Goal: Transaction & Acquisition: Purchase product/service

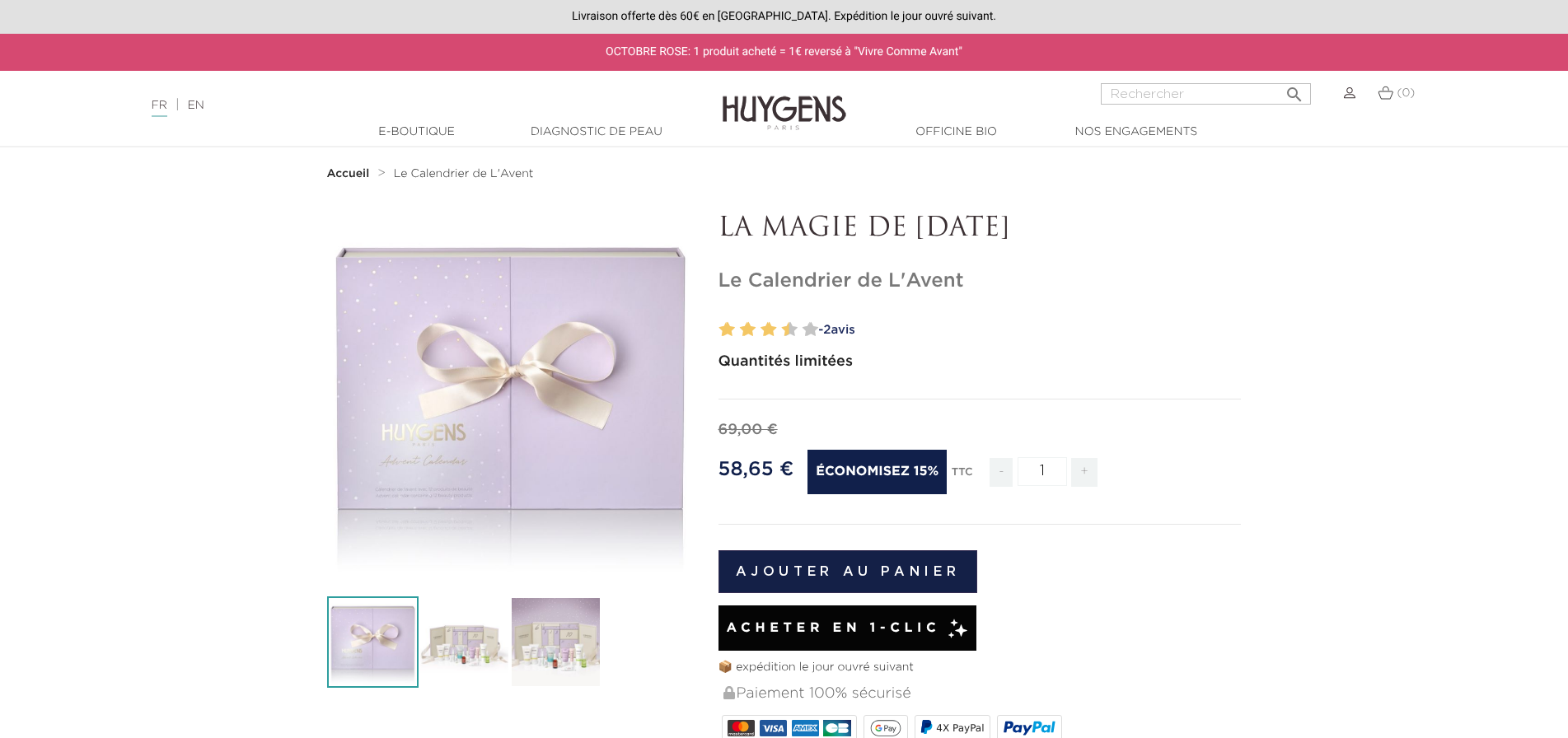
click at [498, 638] on img at bounding box center [464, 642] width 91 height 91
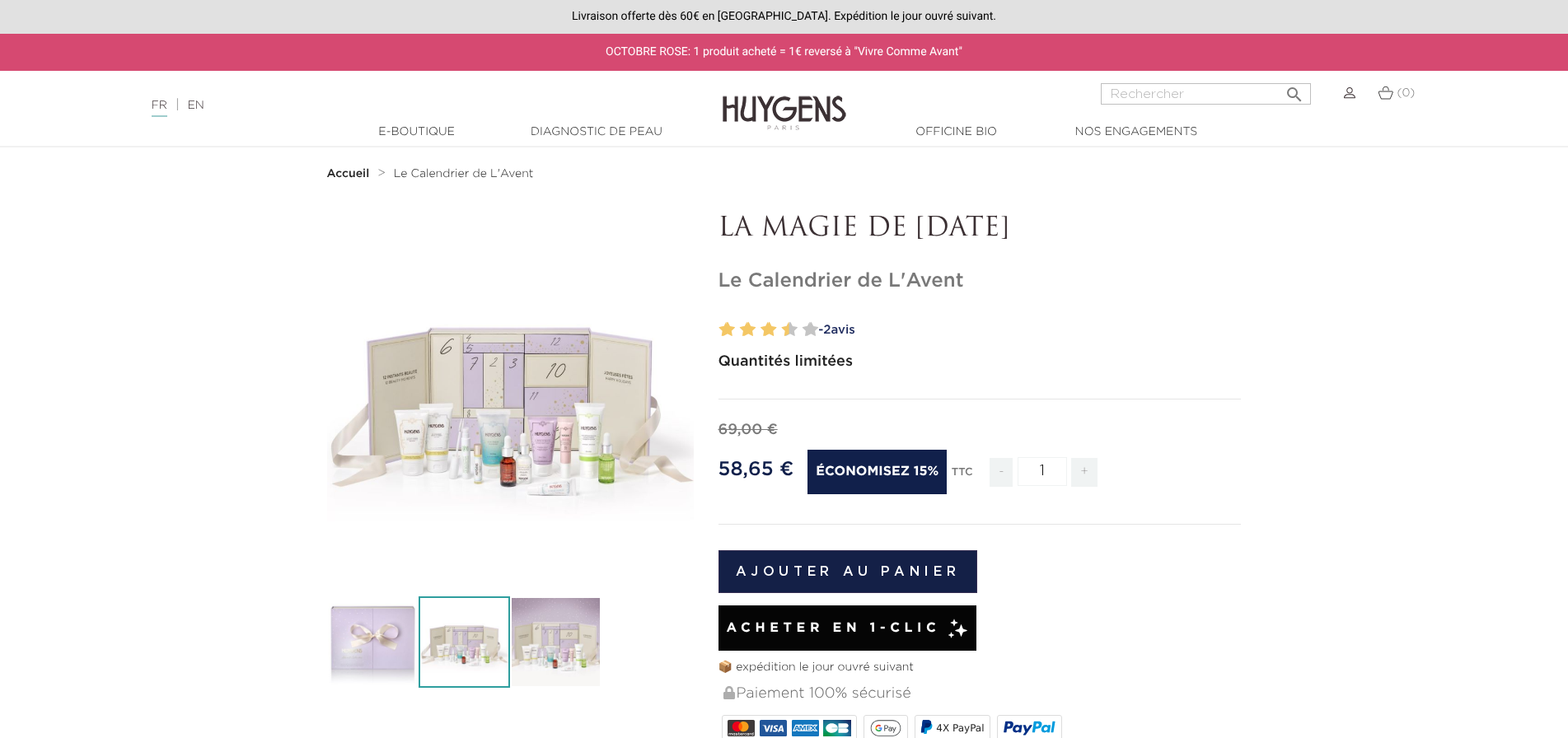
click at [598, 639] on img at bounding box center [555, 642] width 91 height 91
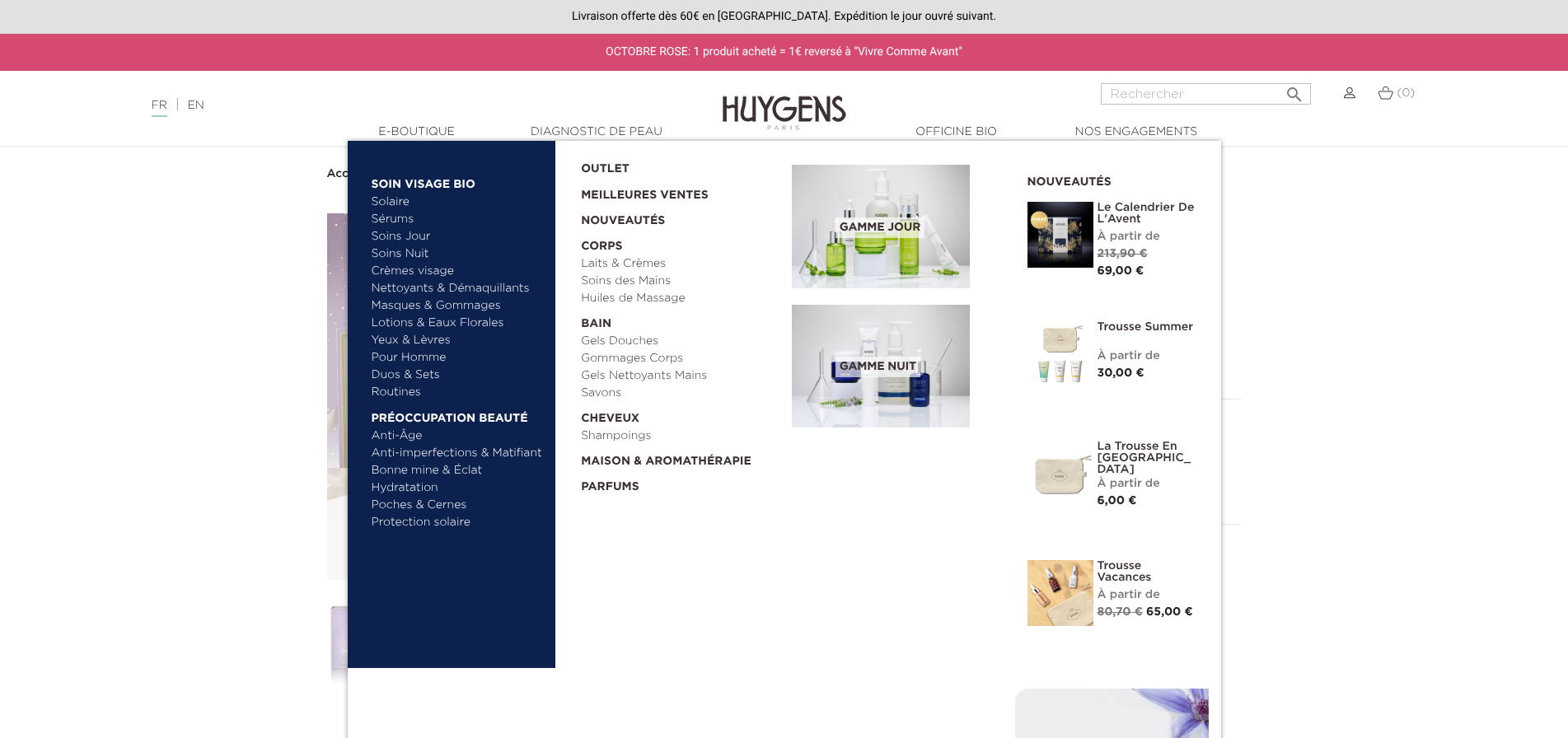
click at [1075, 256] on img at bounding box center [1061, 235] width 66 height 66
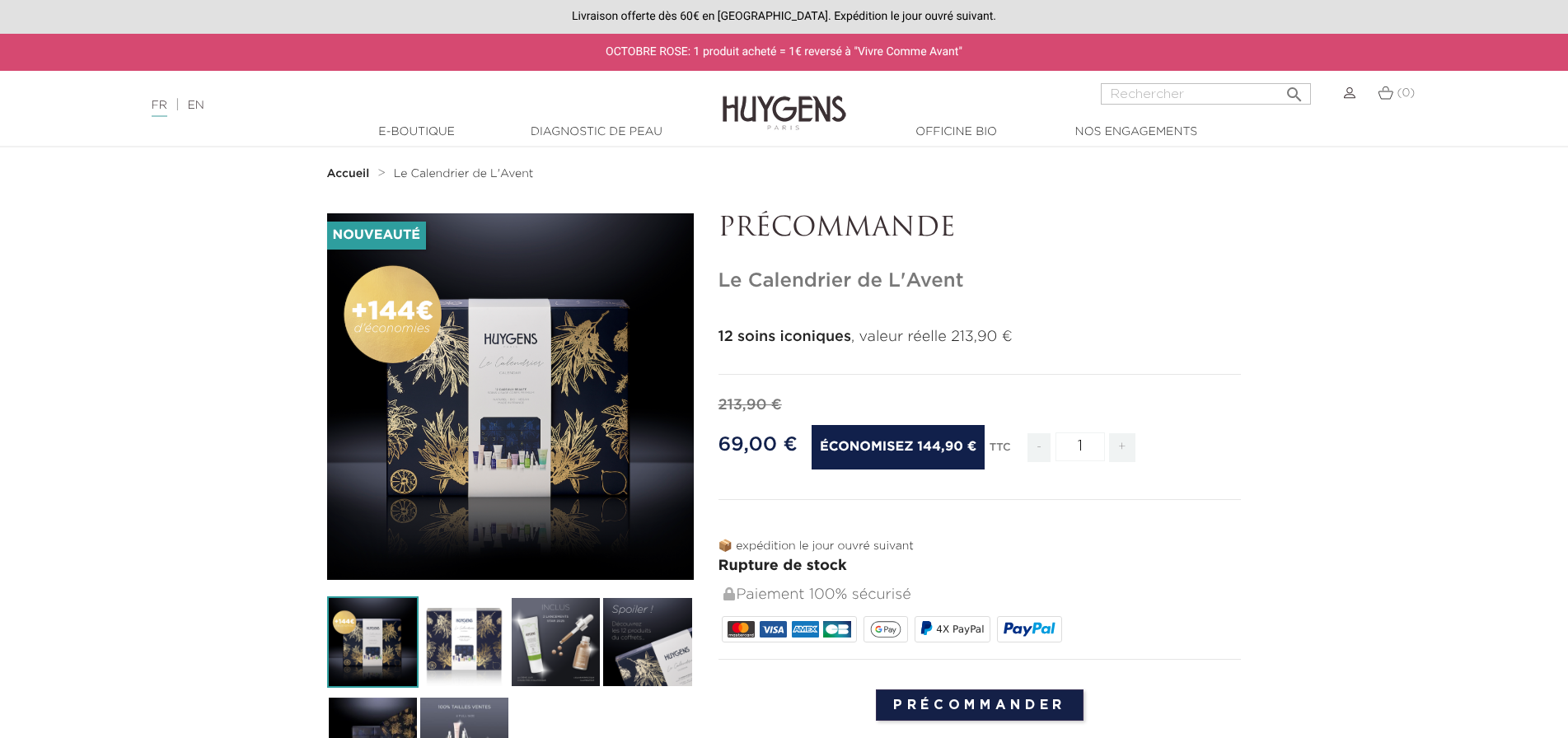
click at [569, 646] on img at bounding box center [555, 642] width 91 height 91
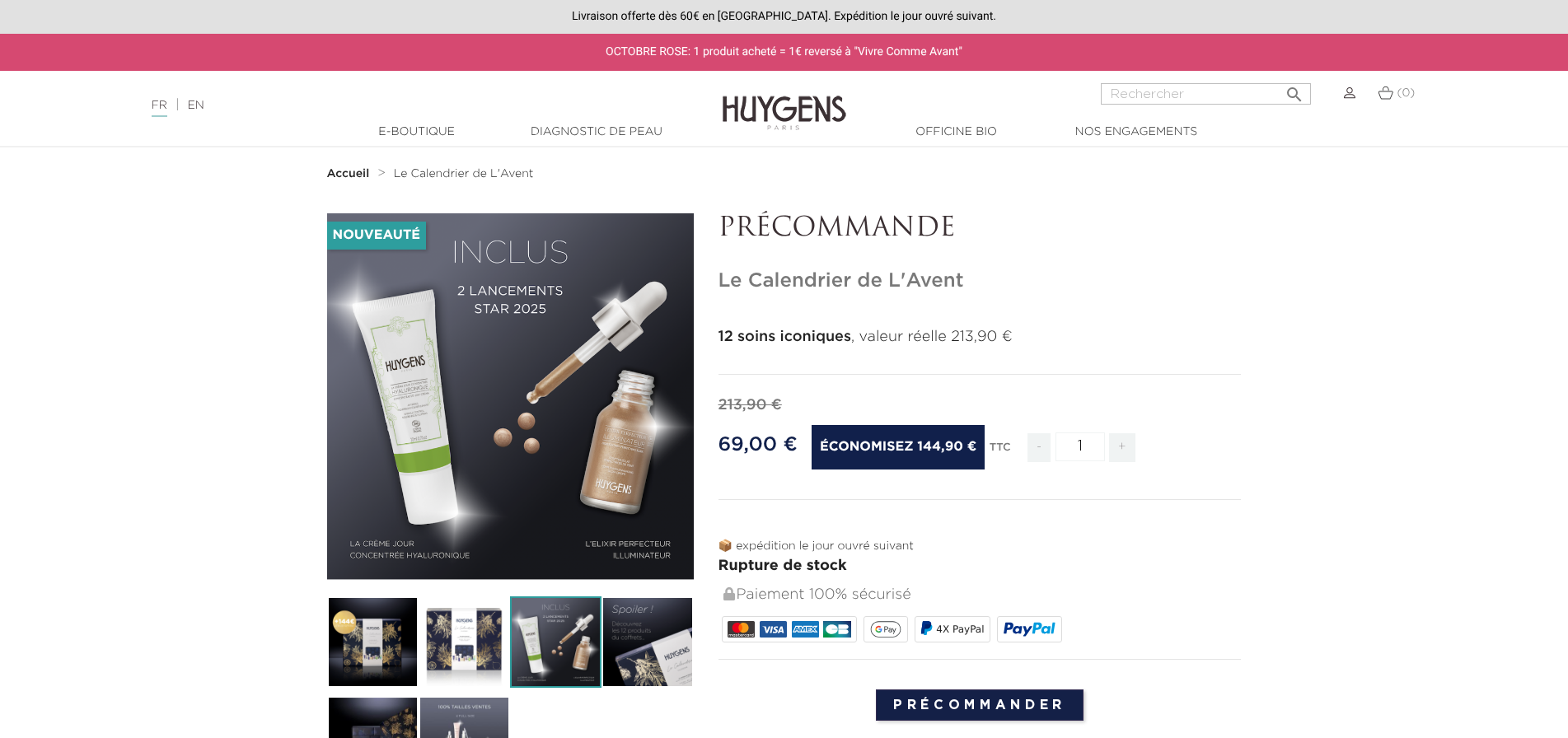
click at [665, 645] on img at bounding box center [647, 642] width 91 height 91
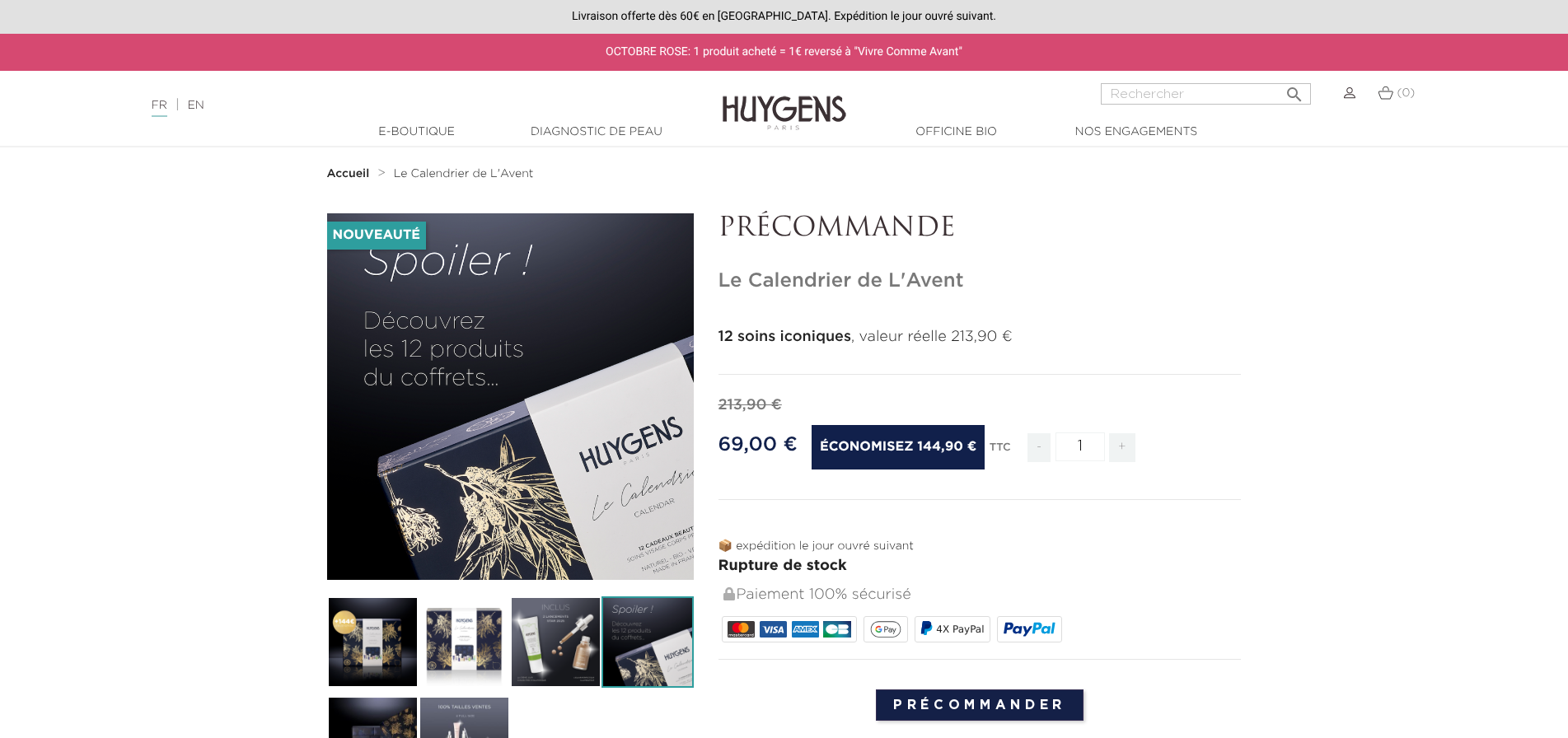
click at [483, 646] on img at bounding box center [464, 642] width 91 height 91
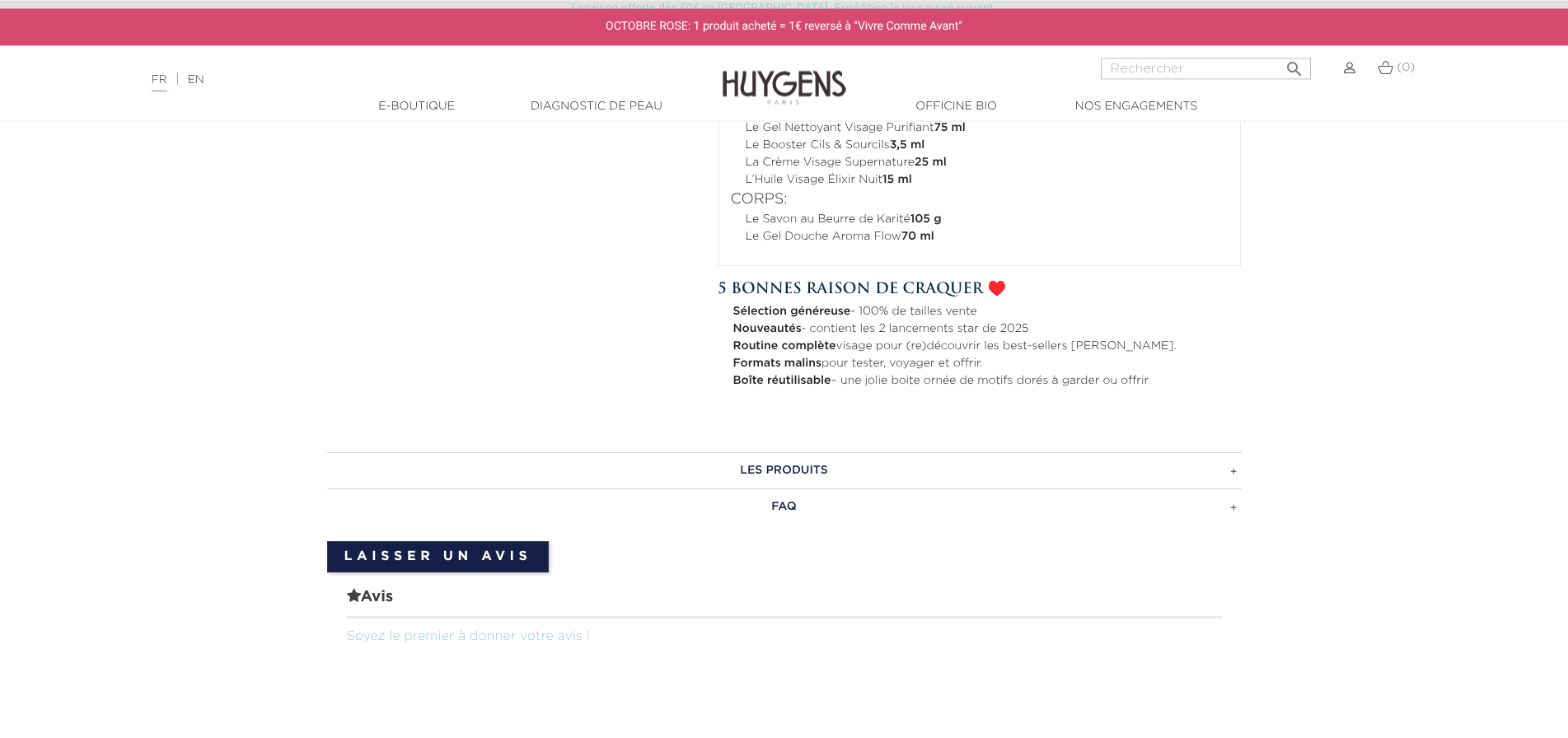
scroll to position [925, 0]
